Goal: Information Seeking & Learning: Learn about a topic

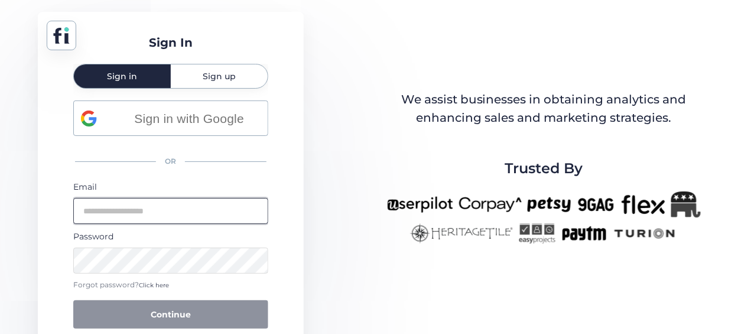
type input "**********"
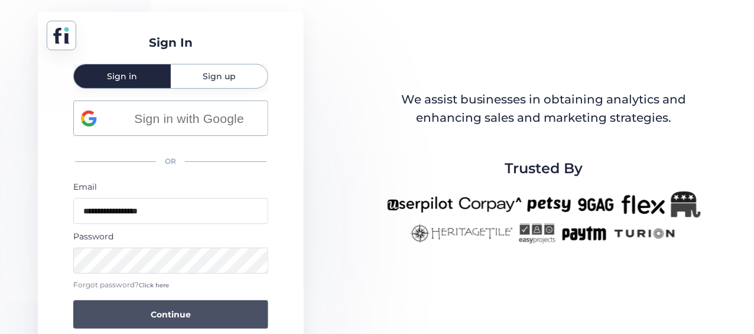
click at [180, 313] on span "Continue" at bounding box center [171, 314] width 40 height 13
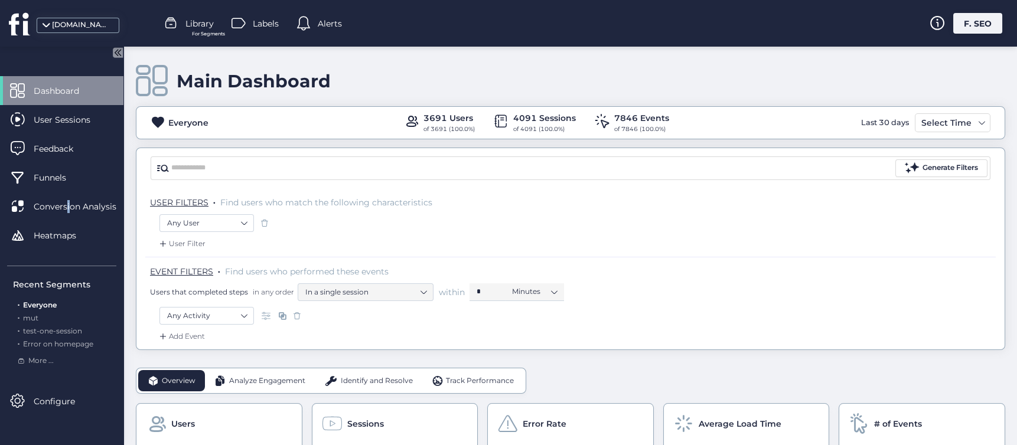
drag, startPoint x: 66, startPoint y: 208, endPoint x: 75, endPoint y: 253, distance: 46.4
click at [75, 251] on div "Dashboard User Sessions Feedback Funnels Conversion Analysis Heatmaps" at bounding box center [61, 167] width 123 height 183
click at [421, 82] on div "Main Dashboard" at bounding box center [571, 81] width 870 height 34
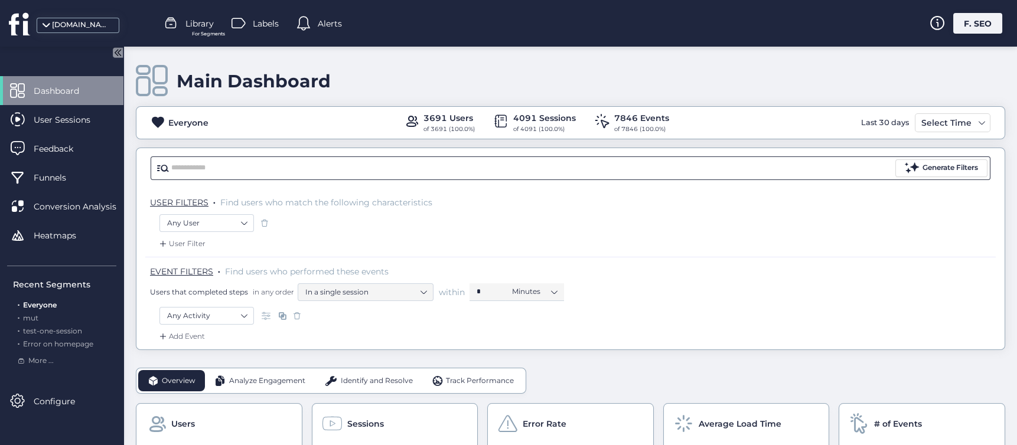
click at [249, 165] on input "text" at bounding box center [532, 169] width 722 height 18
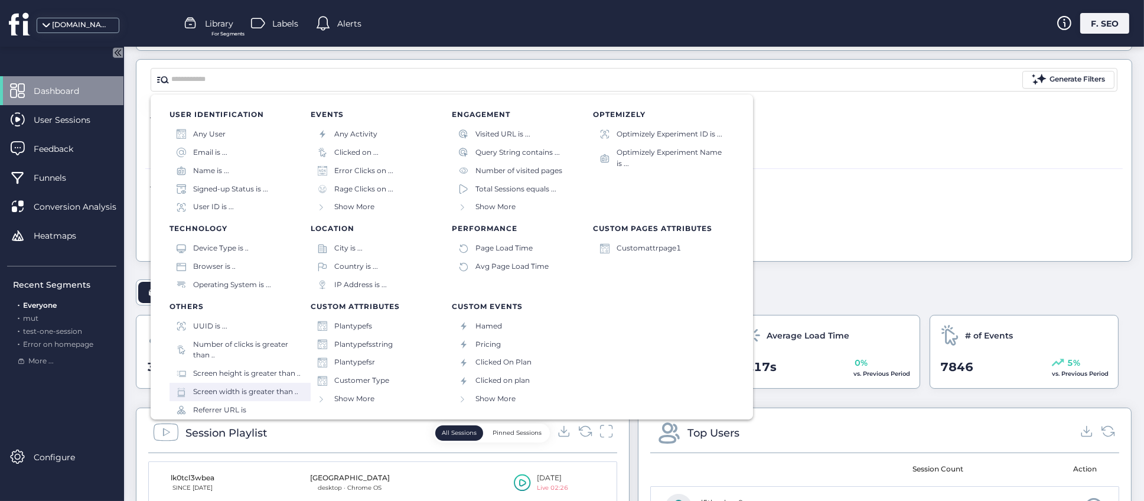
drag, startPoint x: 156, startPoint y: 304, endPoint x: 299, endPoint y: 406, distance: 175.4
click at [299, 333] on div "USER IDENTIFICATION Any User Email is ... Name is ... Signed-up Status is ... U…" at bounding box center [452, 257] width 603 height 325
click at [158, 304] on div "USER IDENTIFICATION Any User Email is ... Name is ... Signed-up Status is ... U…" at bounding box center [452, 257] width 603 height 325
click at [454, 333] on div "Show More" at bounding box center [522, 399] width 141 height 18
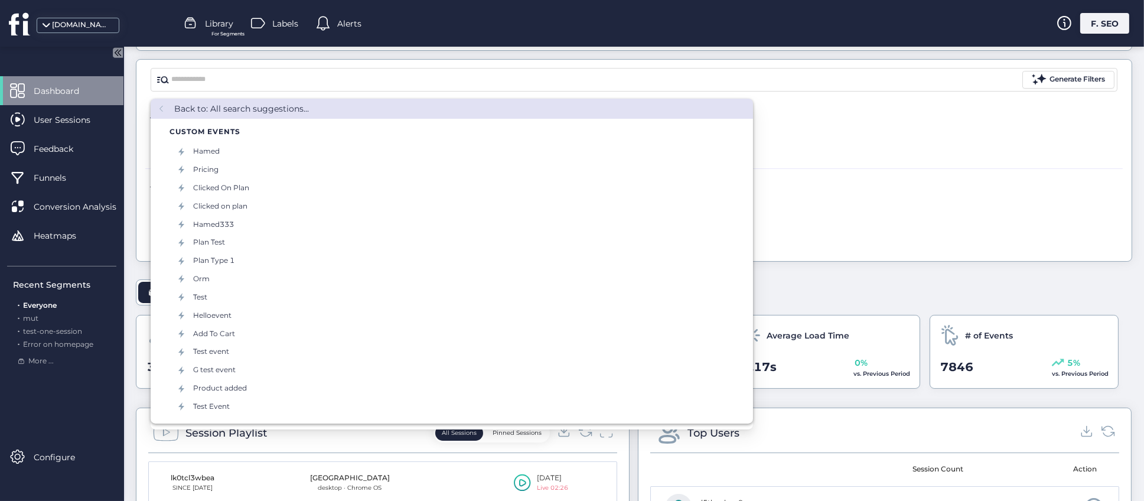
click at [762, 214] on div "EVENT FILTERS . Find users who performed these events Users that completed step…" at bounding box center [634, 193] width 978 height 50
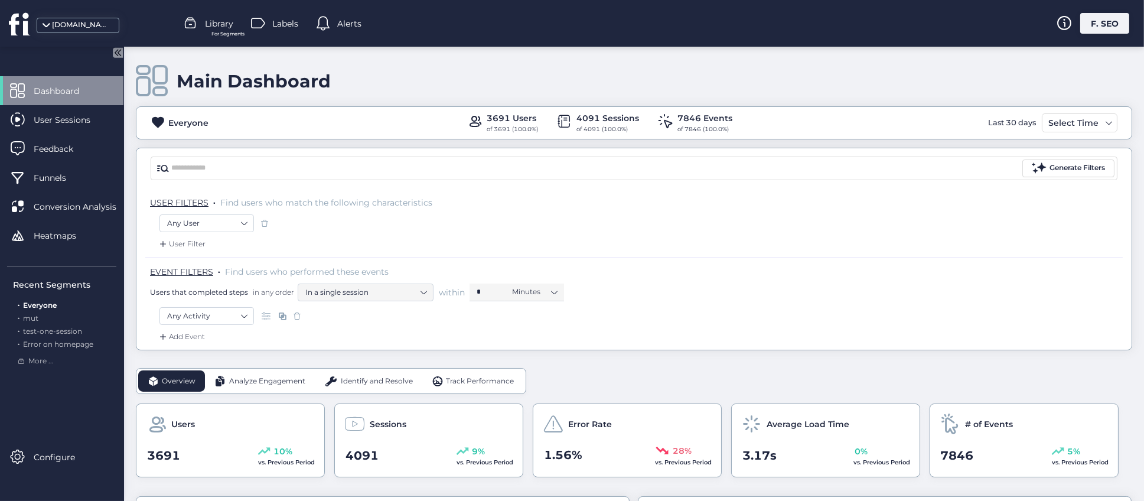
click at [203, 23] on div "Library For Segments" at bounding box center [209, 24] width 50 height 18
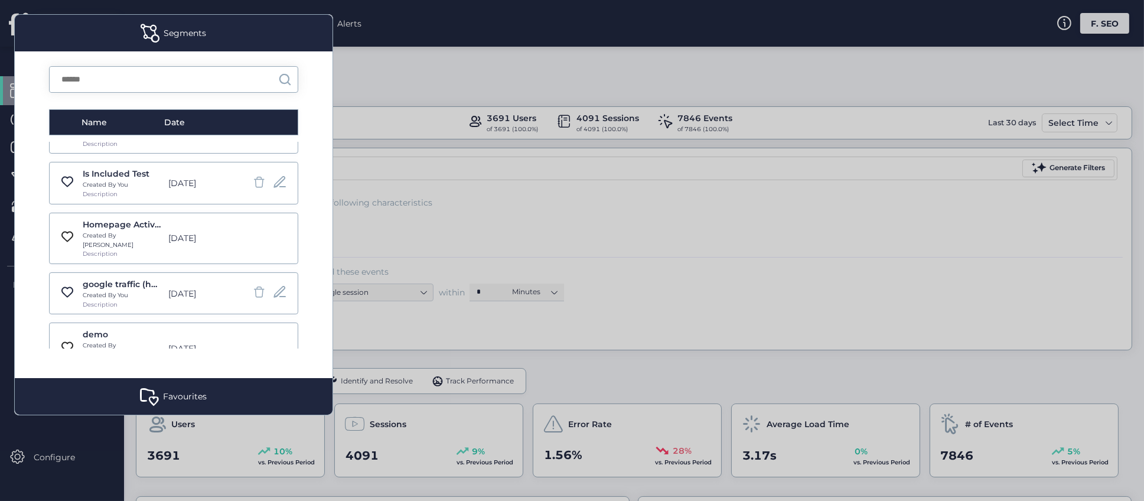
scroll to position [443, 0]
click at [160, 77] on input "text" at bounding box center [164, 79] width 229 height 25
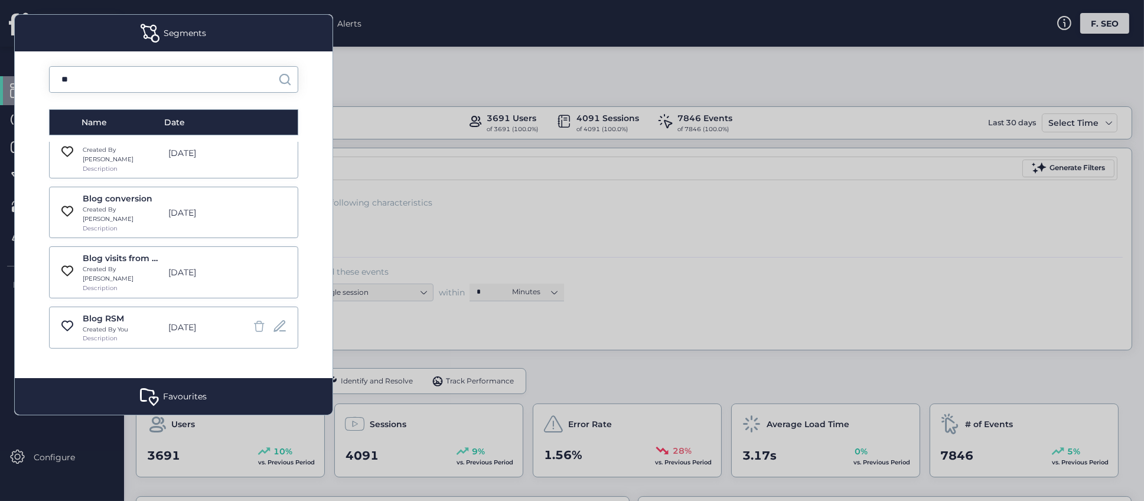
scroll to position [87, 0]
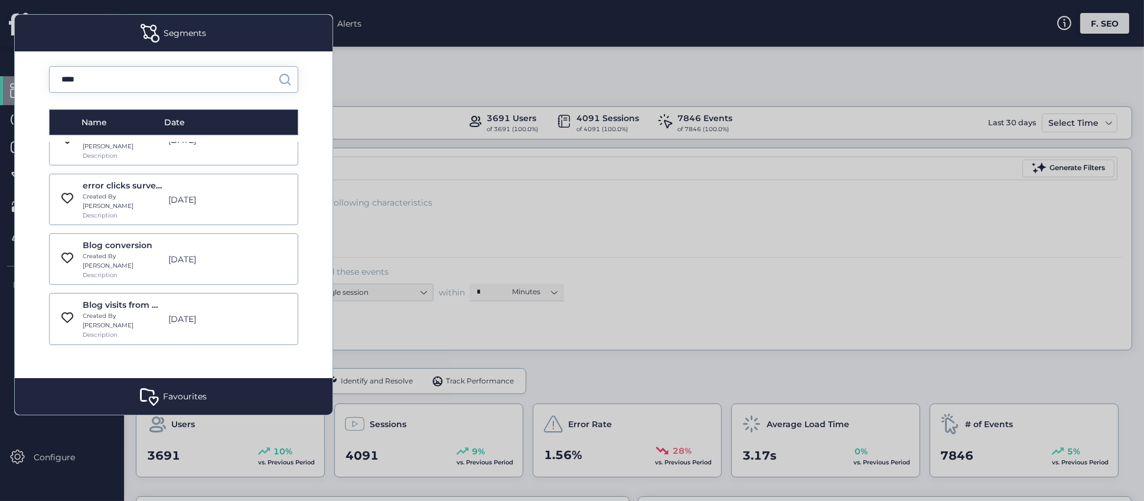
type input "****"
click at [110, 333] on div "Blog RSM" at bounding box center [122, 365] width 79 height 13
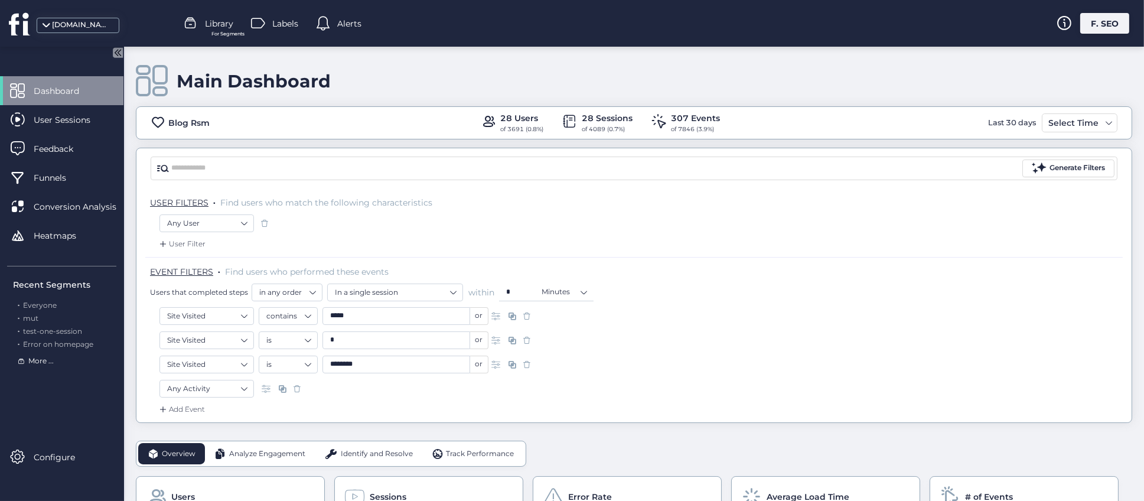
click at [44, 333] on span "More ..." at bounding box center [40, 361] width 25 height 11
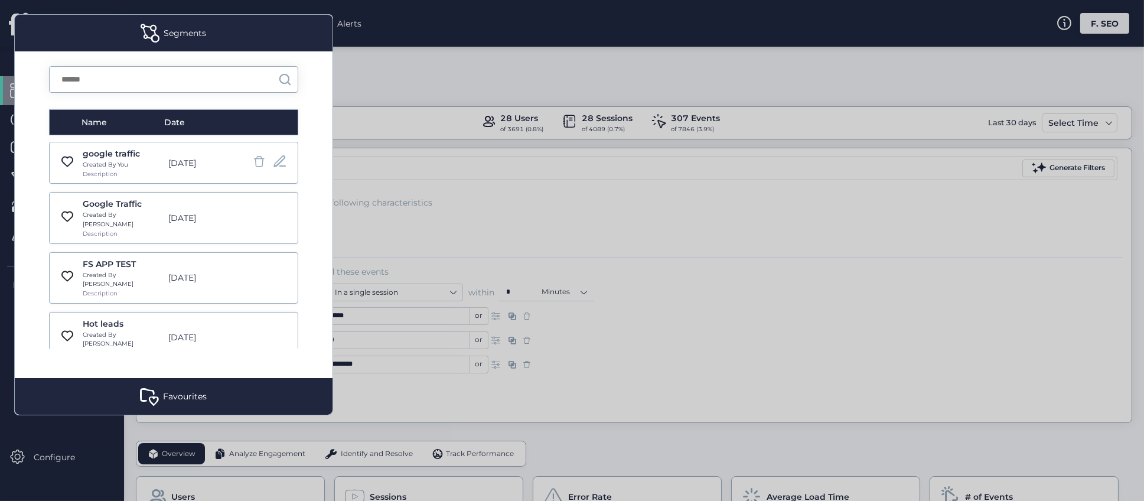
click at [670, 209] on div at bounding box center [572, 250] width 1144 height 501
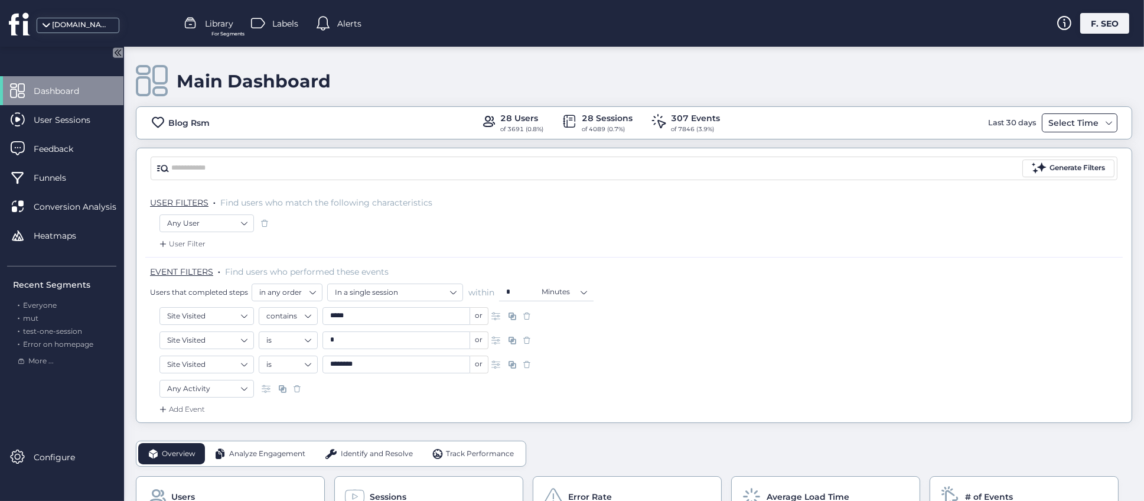
click at [762, 121] on div "Select Time" at bounding box center [1074, 123] width 56 height 14
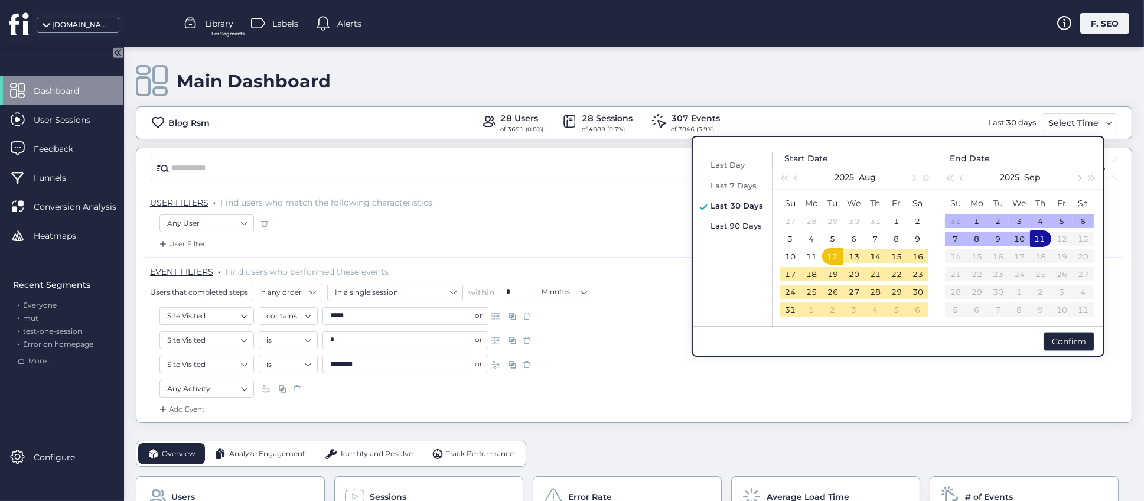
click at [747, 223] on span "Last 90 Days" at bounding box center [736, 225] width 51 height 9
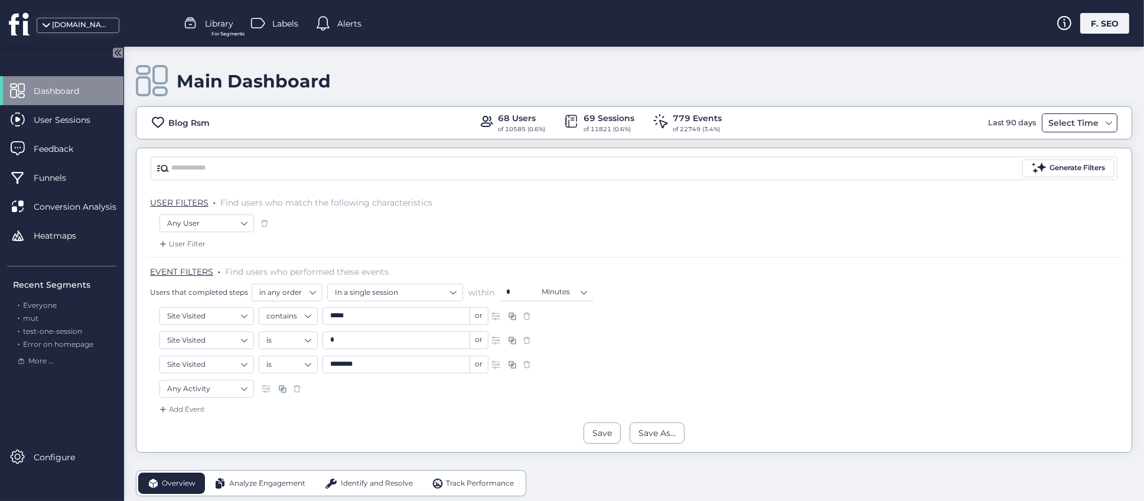
click at [762, 126] on div "Select Time" at bounding box center [1074, 123] width 56 height 14
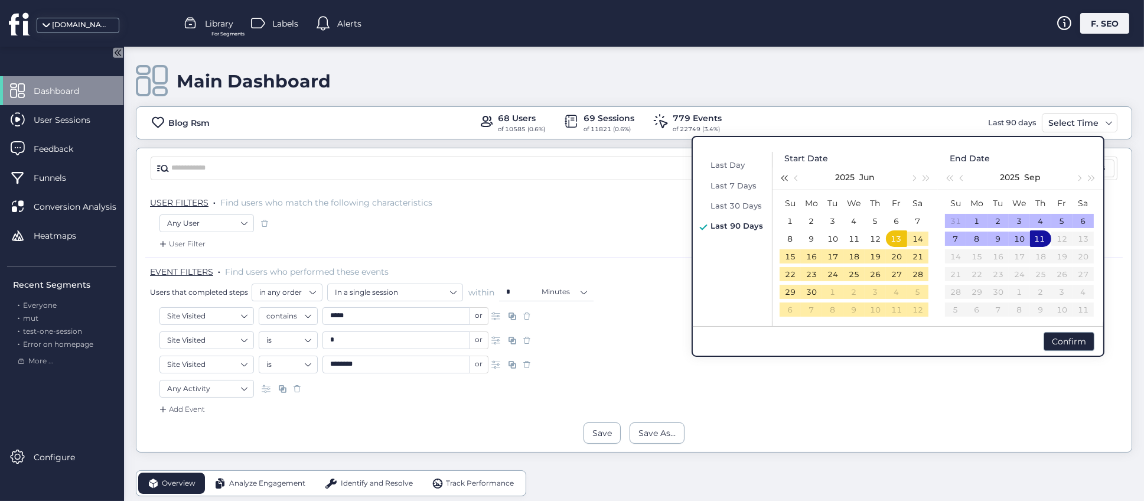
click at [762, 177] on span "button" at bounding box center [784, 178] width 6 height 6
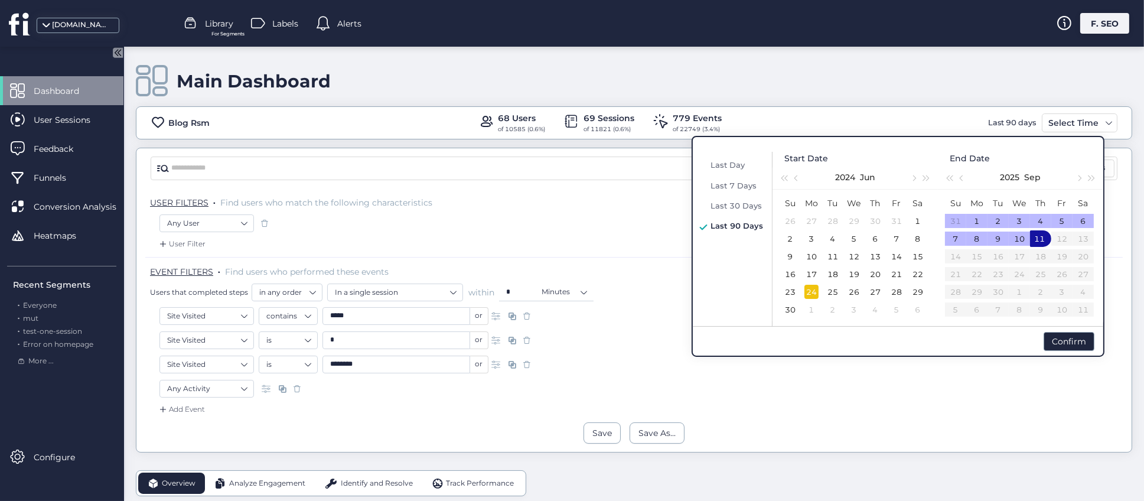
click at [762, 291] on div "24" at bounding box center [812, 292] width 14 height 14
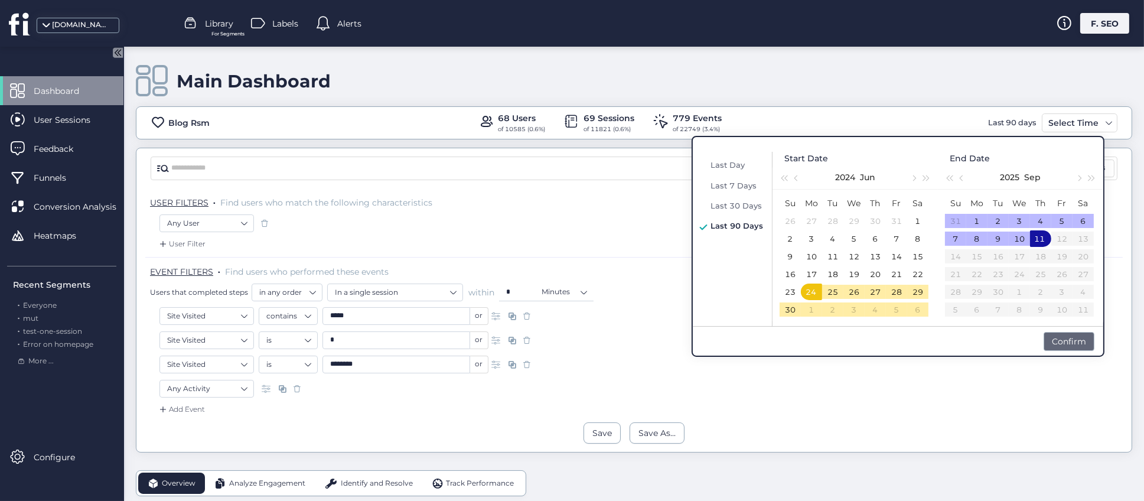
click at [762, 333] on div "Confirm" at bounding box center [1069, 341] width 51 height 19
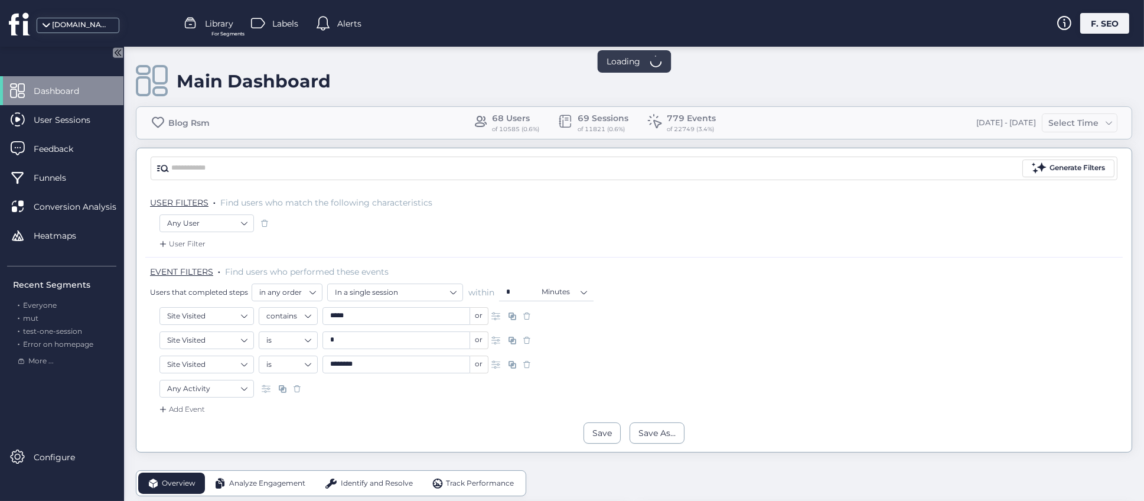
click at [762, 94] on div "Main Dashboard" at bounding box center [634, 81] width 997 height 34
click at [447, 295] on nz-select-item "In a single session" at bounding box center [395, 293] width 121 height 18
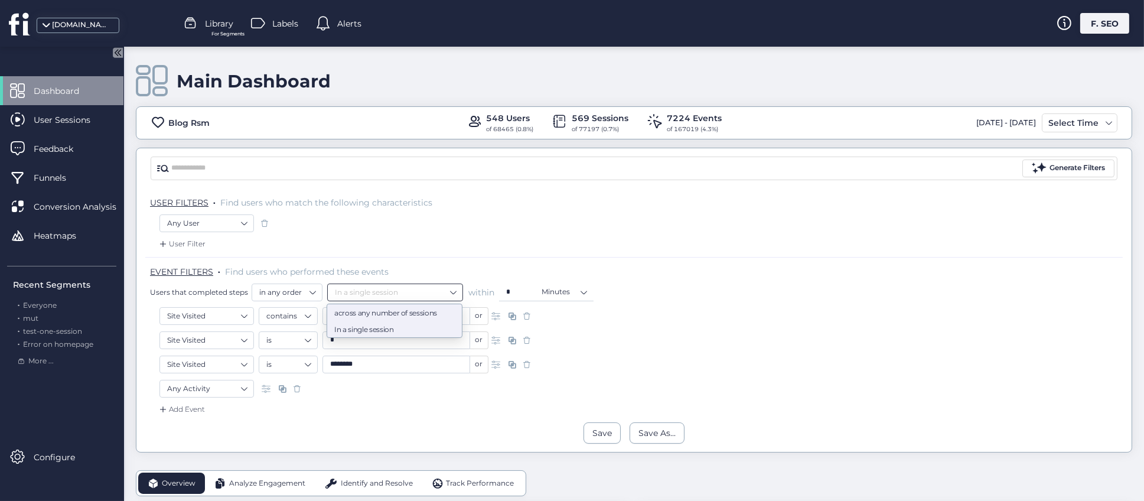
click at [402, 313] on div "across any number of sessions" at bounding box center [394, 312] width 121 height 9
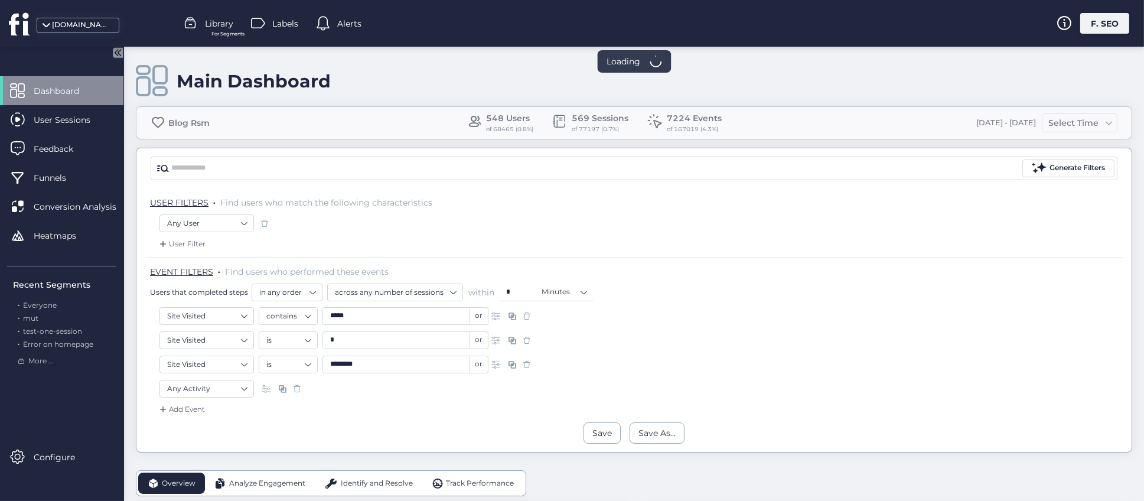
click at [717, 67] on div "Main Dashboard" at bounding box center [634, 81] width 997 height 34
click at [434, 293] on nz-select-item "across any number of sessions" at bounding box center [395, 293] width 121 height 18
click at [411, 327] on div "In a single session" at bounding box center [394, 328] width 121 height 9
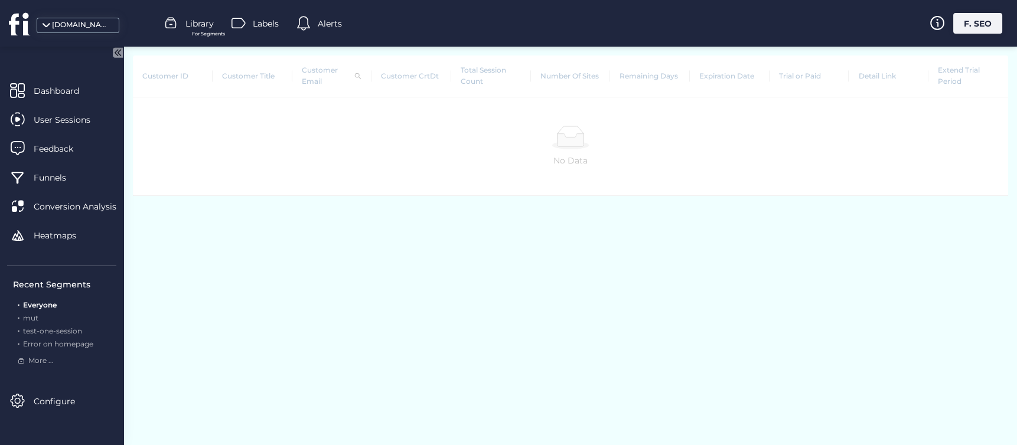
click at [245, 112] on td "No Data" at bounding box center [571, 146] width 876 height 99
click at [331, 138] on div at bounding box center [570, 138] width 857 height 24
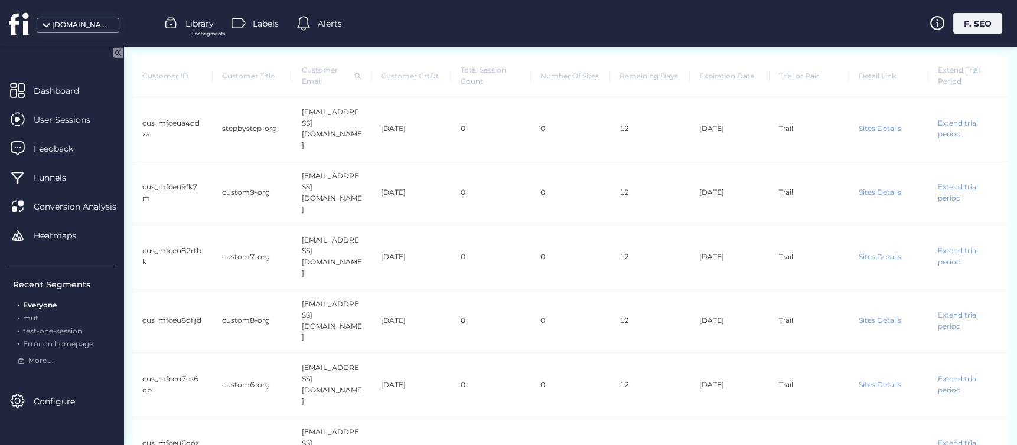
click at [782, 80] on th "Trial or Paid" at bounding box center [810, 77] width 80 height 42
click at [788, 77] on th "Trial or Paid" at bounding box center [810, 77] width 80 height 42
click at [799, 75] on th "Trial or Paid" at bounding box center [810, 77] width 80 height 42
click at [800, 75] on th "Trial or Paid" at bounding box center [810, 77] width 80 height 42
click at [782, 84] on th "Trial or Paid" at bounding box center [810, 77] width 80 height 42
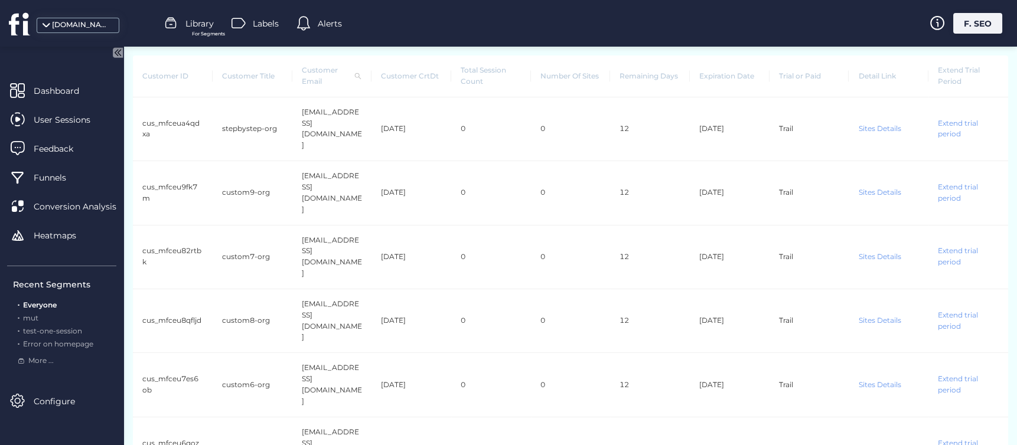
click at [776, 73] on th "Trial or Paid" at bounding box center [810, 77] width 80 height 42
click at [798, 83] on th "Trial or Paid" at bounding box center [810, 77] width 80 height 42
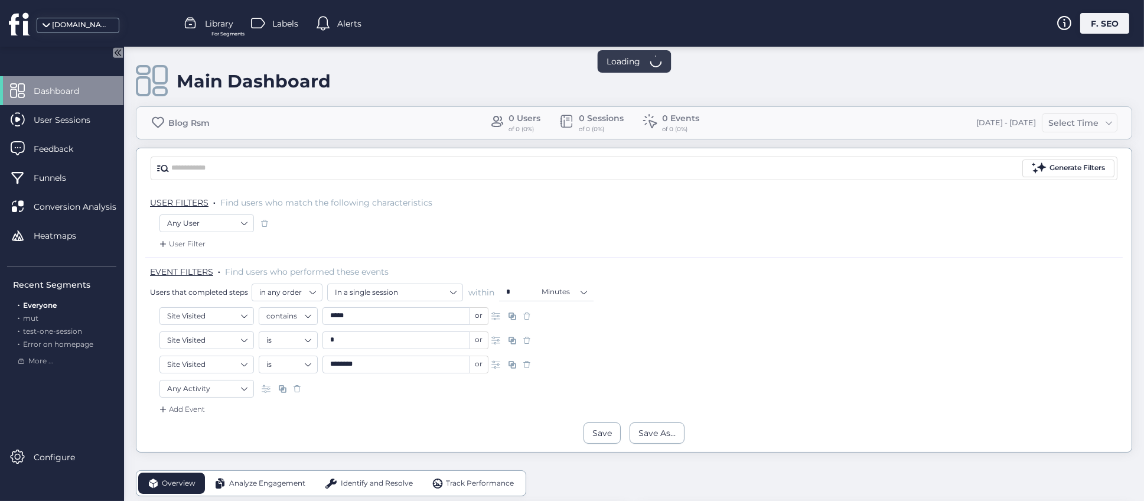
click at [701, 79] on div "Main Dashboard" at bounding box center [634, 81] width 997 height 34
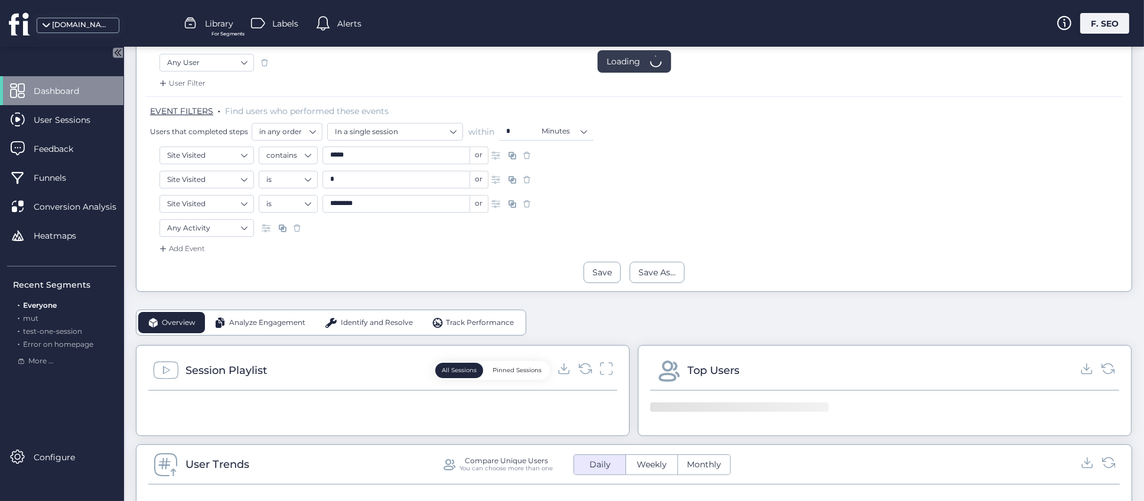
scroll to position [354, 0]
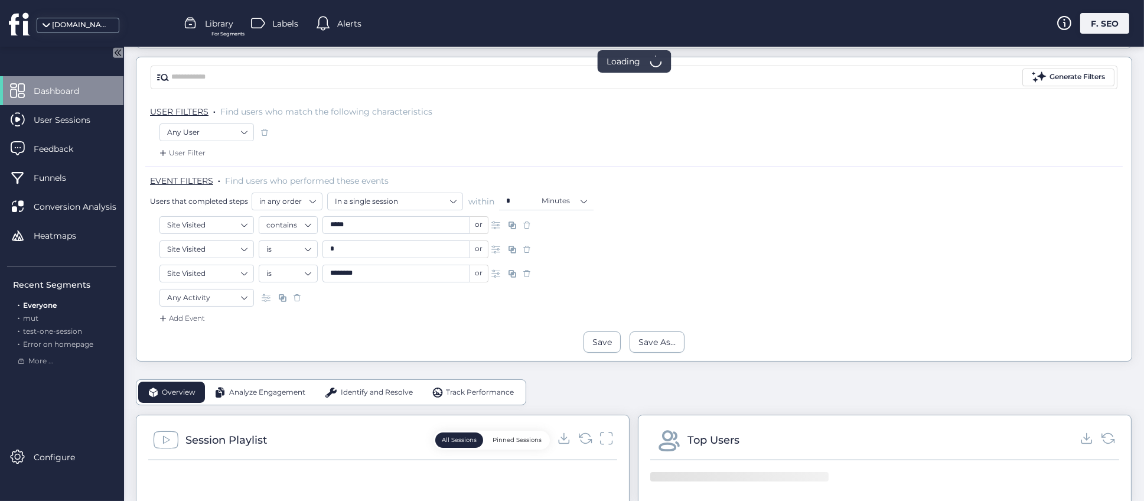
scroll to position [0, 0]
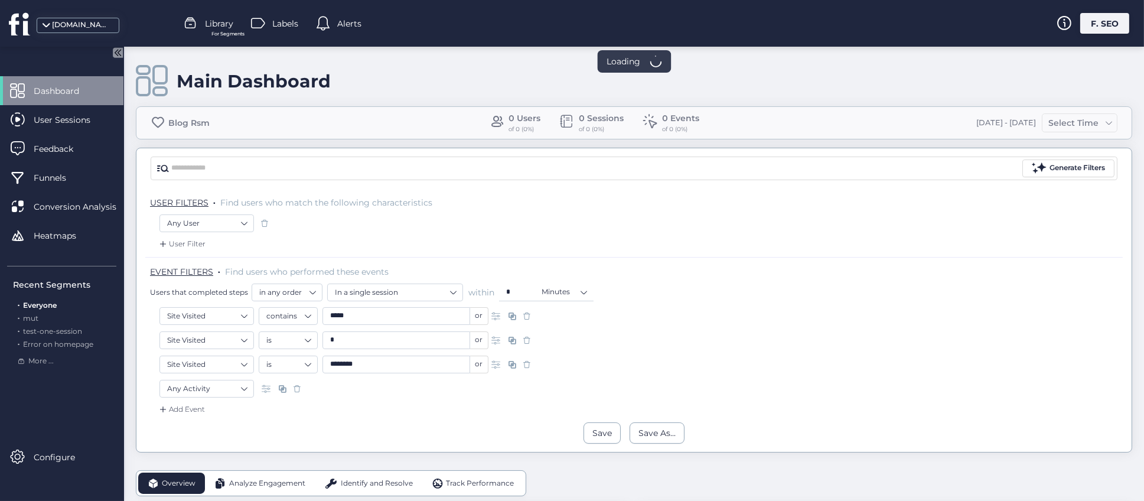
click at [42, 304] on span "Everyone" at bounding box center [40, 305] width 34 height 9
